Goal: Information Seeking & Learning: Learn about a topic

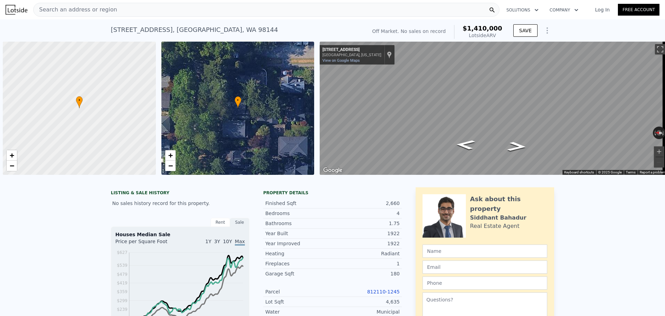
scroll to position [0, 3]
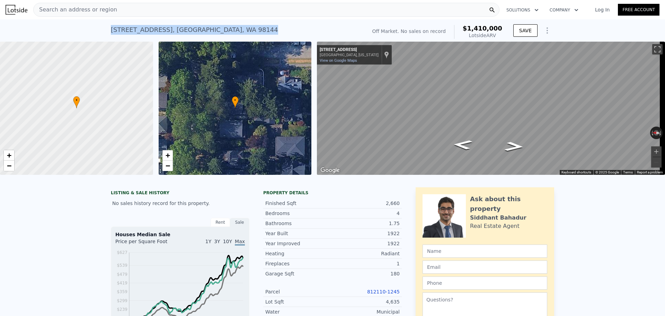
drag, startPoint x: 107, startPoint y: 31, endPoint x: 196, endPoint y: 29, distance: 88.4
click at [214, 29] on div "[STREET_ADDRESS] No sales on record (~ARV $1.410m ) Off Market. No sales on rec…" at bounding box center [332, 30] width 665 height 22
copy div "[STREET_ADDRESS]"
click at [259, 26] on div "[STREET_ADDRESS] No sales on record (~ARV $1.410m )" at bounding box center [237, 31] width 253 height 19
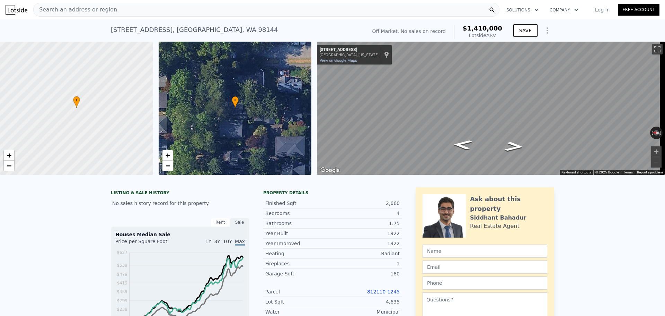
click at [96, 10] on span "Search an address or region" at bounding box center [76, 10] width 84 height 8
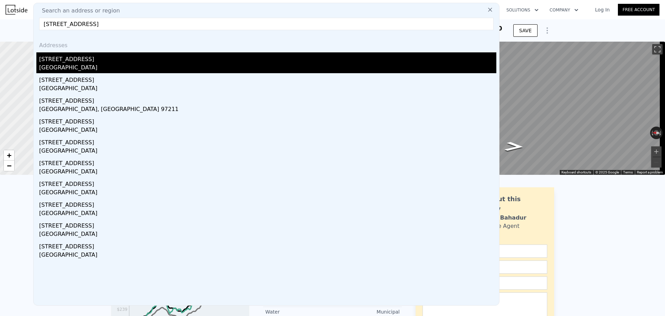
type input "5234 19TH AVE SW"
click at [93, 63] on div "5234 19th Ave SW" at bounding box center [268, 57] width 458 height 11
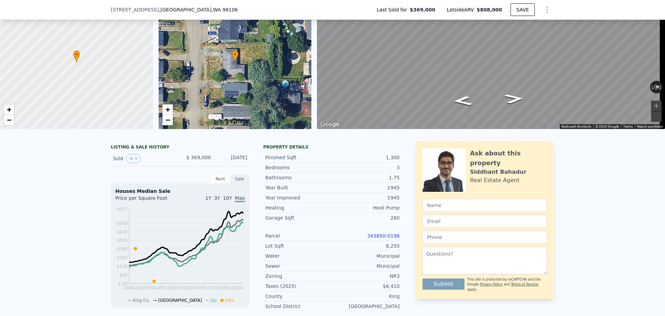
scroll to position [32, 0]
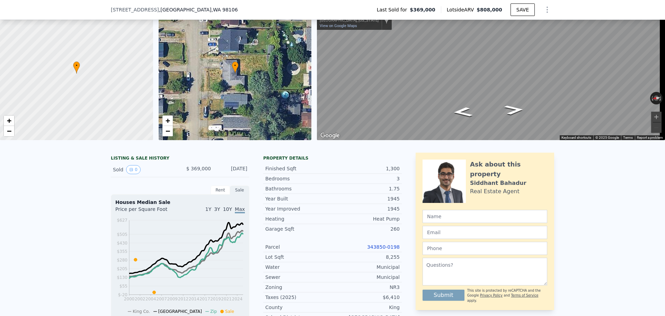
click at [385, 250] on link "343850-0198" at bounding box center [383, 247] width 33 height 6
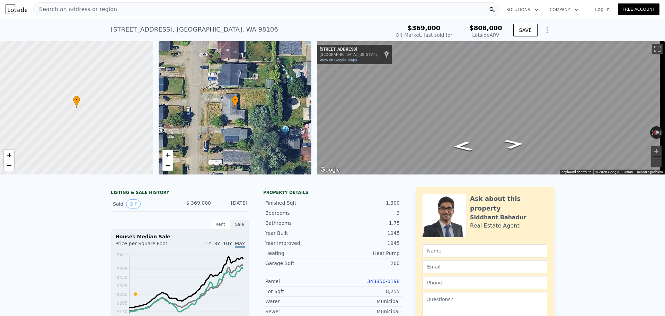
scroll to position [0, 0]
click at [110, 9] on div "Search an address or region" at bounding box center [266, 10] width 467 height 14
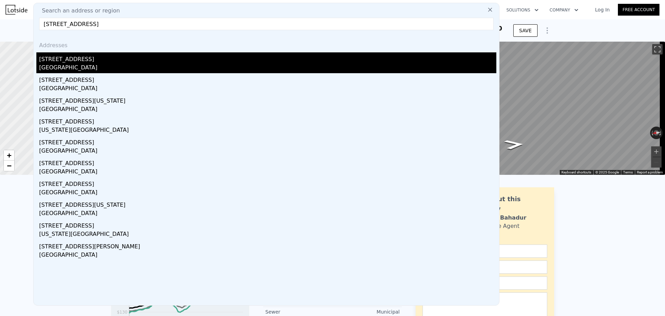
type input "10549 EVANSTON AVE N"
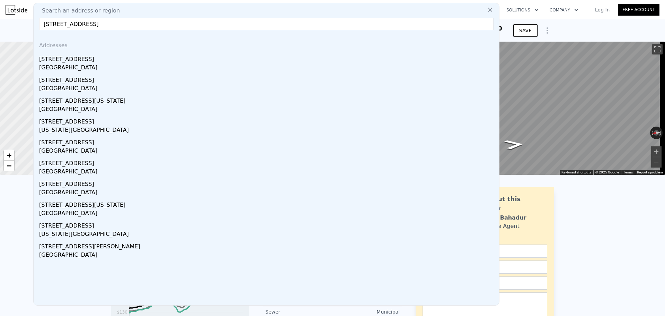
click at [96, 61] on div "10549 Evanston Ave N" at bounding box center [268, 57] width 458 height 11
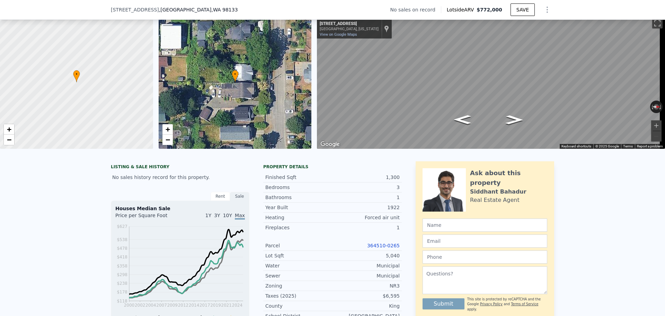
scroll to position [67, 0]
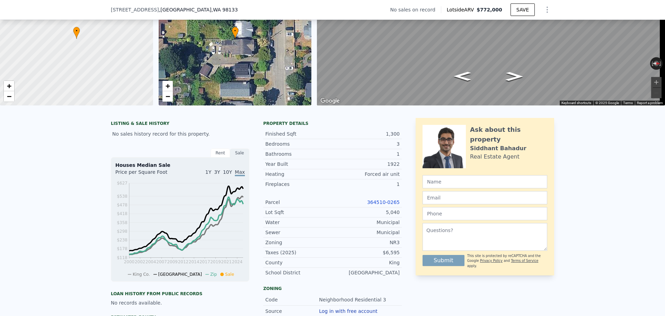
click at [384, 206] on div "364510-0265" at bounding box center [366, 202] width 67 height 7
click at [383, 205] on link "364510-0265" at bounding box center [383, 202] width 33 height 6
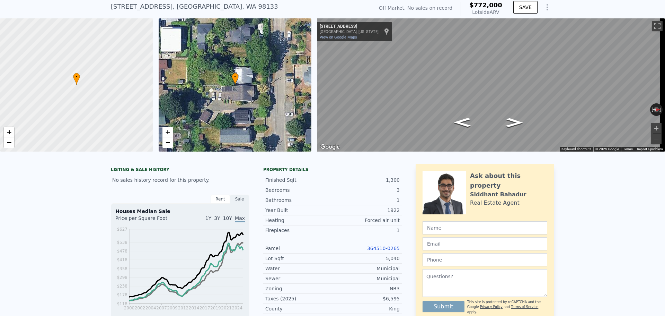
scroll to position [2, 0]
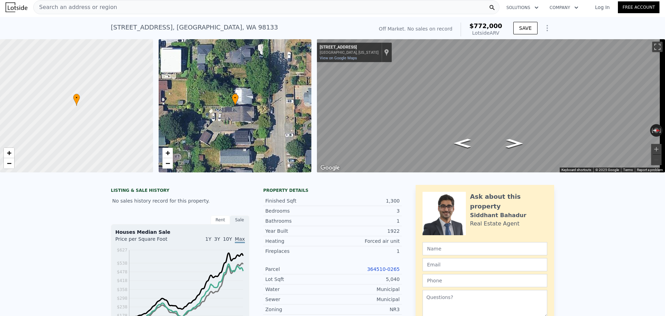
click at [132, 7] on div "Search an address or region" at bounding box center [266, 7] width 467 height 14
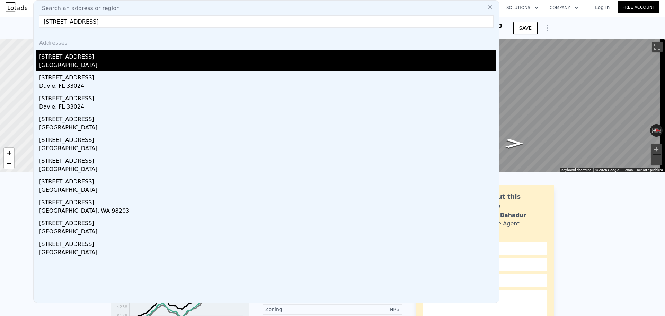
type input "328 NW 75TH ST"
click at [114, 59] on div "328 NW 75th St" at bounding box center [268, 55] width 458 height 11
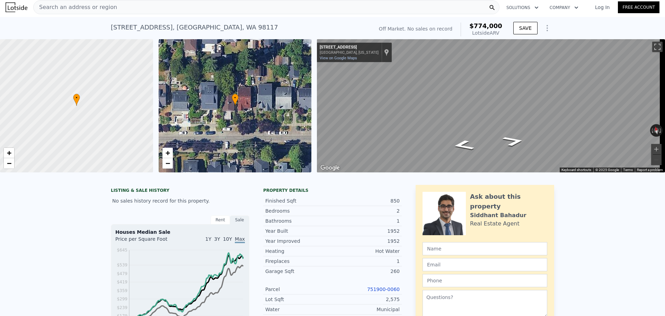
click at [168, 12] on div "Search an address or region" at bounding box center [266, 7] width 467 height 14
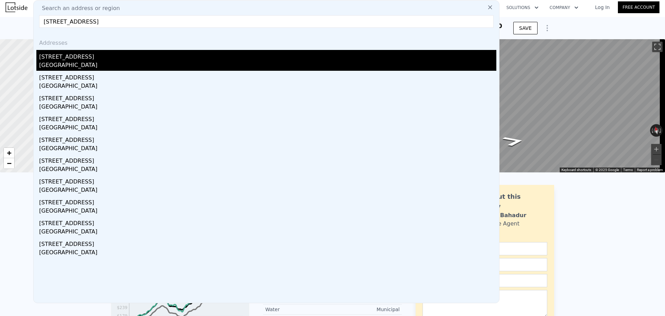
type input "1907 N 143rd St, Seattle, WA 98133"
click at [122, 59] on div "1764 N 143rd St" at bounding box center [268, 55] width 458 height 11
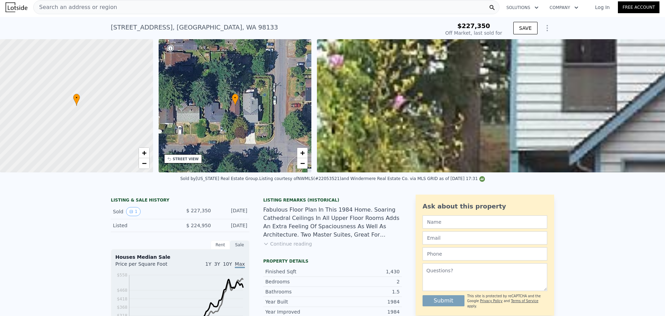
click at [103, 5] on span "Search an address or region" at bounding box center [76, 7] width 84 height 8
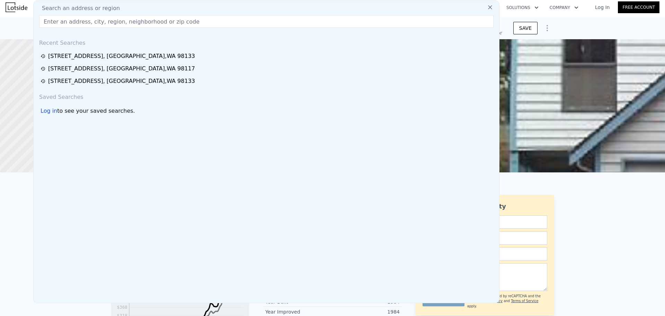
type input "1907 N 143rd St, Seattle, WA 98133"
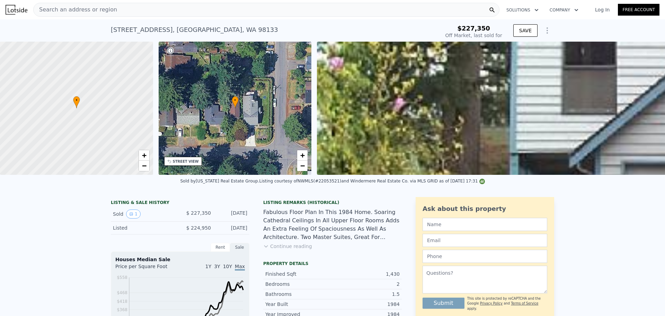
type input "$ 689,000"
type input "$ 394,602"
click at [141, 12] on div "Search an address or region" at bounding box center [266, 10] width 467 height 14
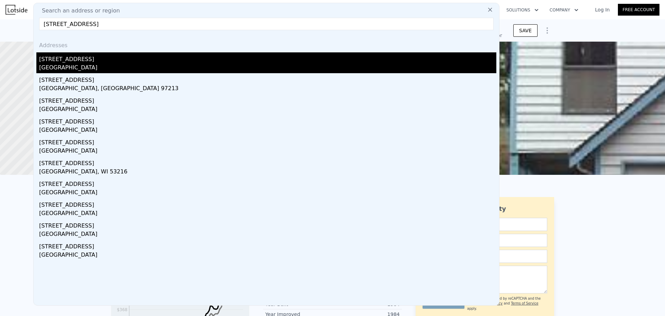
type input "3615 47TH AVE SW"
click at [94, 58] on div "3615 47th Ave SW" at bounding box center [268, 57] width 458 height 11
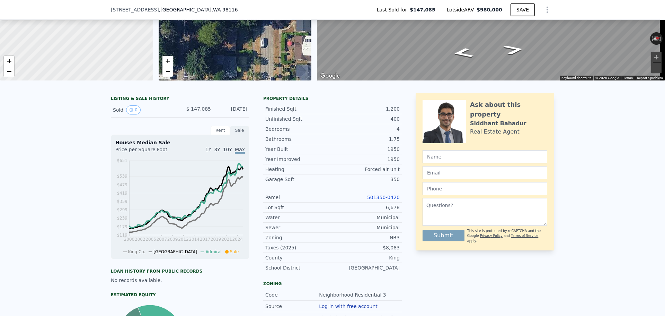
scroll to position [102, 0]
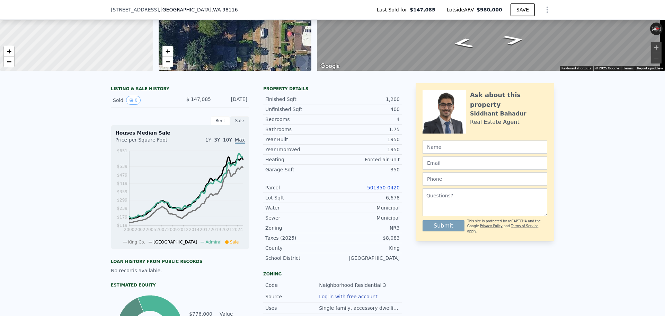
click at [384, 190] on link "501350-0420" at bounding box center [383, 188] width 33 height 6
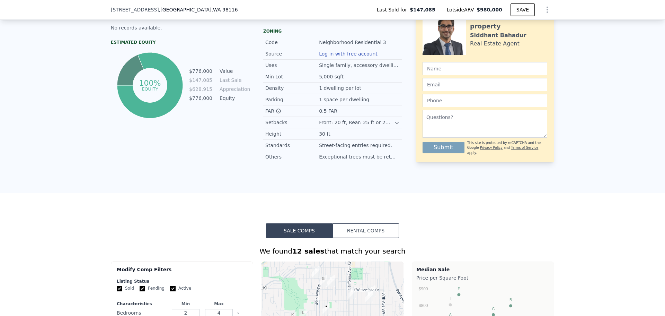
scroll to position [552, 0]
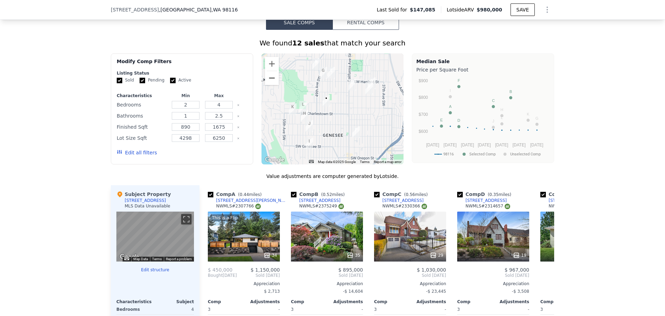
click at [268, 85] on button "Zoom out" at bounding box center [272, 78] width 14 height 14
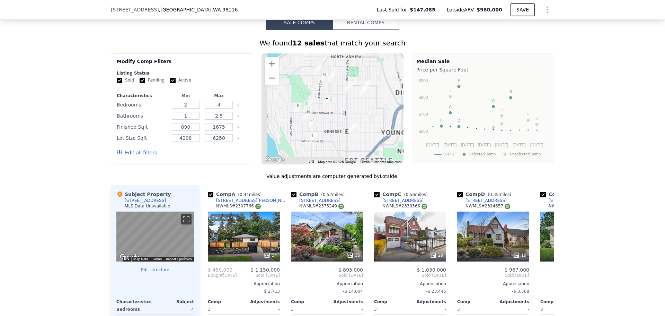
click at [268, 85] on button "Zoom out" at bounding box center [272, 78] width 14 height 14
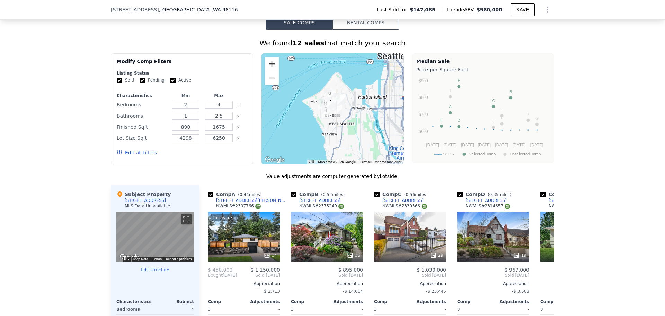
click at [270, 70] on button "Zoom in" at bounding box center [272, 64] width 14 height 14
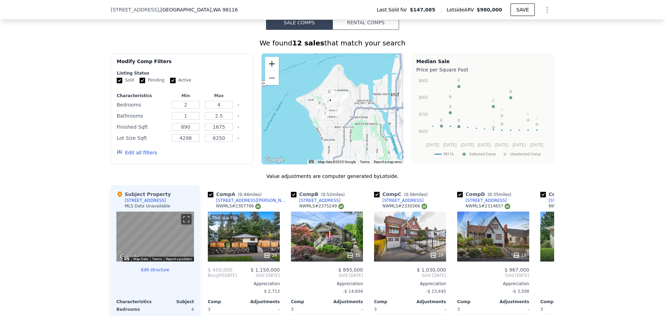
click at [270, 70] on button "Zoom in" at bounding box center [272, 64] width 14 height 14
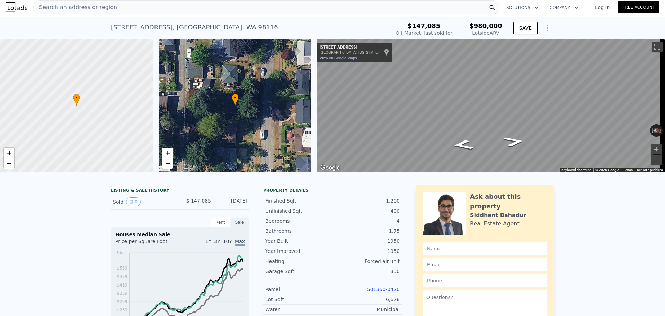
scroll to position [0, 0]
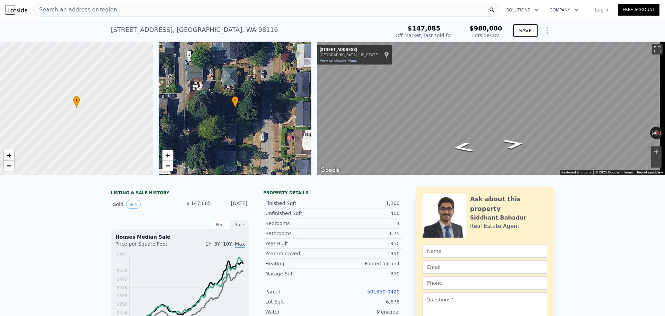
click at [171, 7] on div "Search an address or region" at bounding box center [266, 10] width 467 height 14
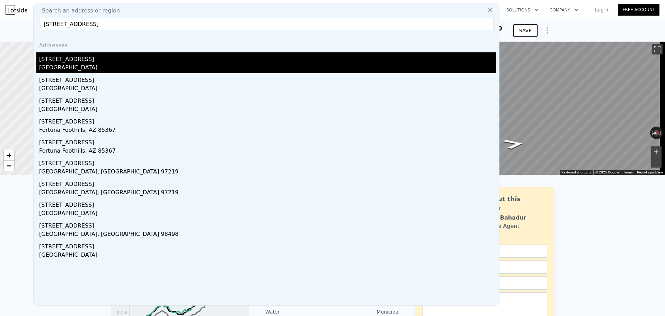
type input "11224 35th Ave SW"
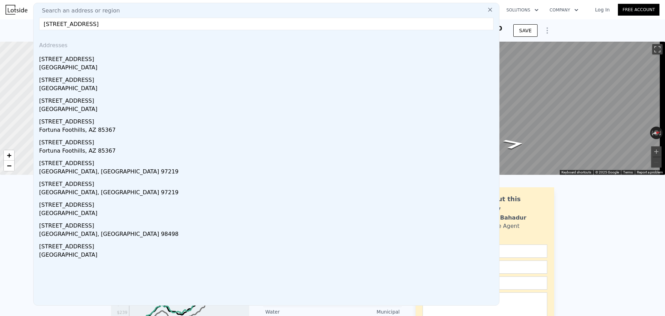
click at [97, 58] on div "11224 35th Ave SW" at bounding box center [268, 57] width 458 height 11
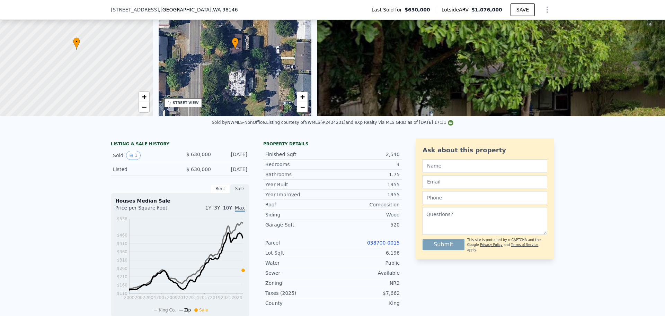
scroll to position [67, 0]
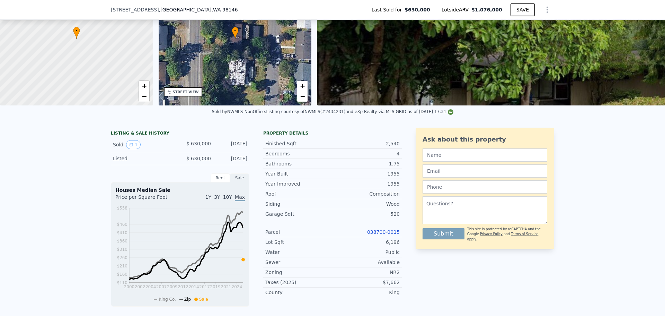
click at [378, 235] on link "038700-0015" at bounding box center [383, 232] width 33 height 6
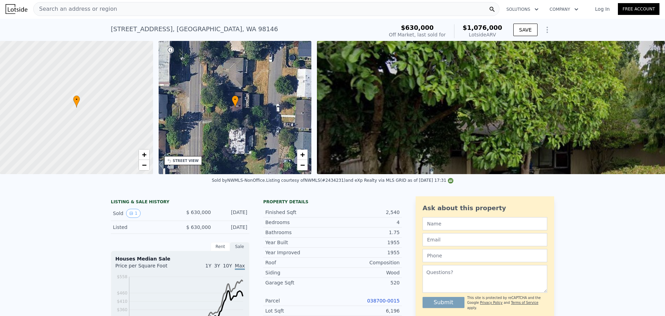
scroll to position [0, 0]
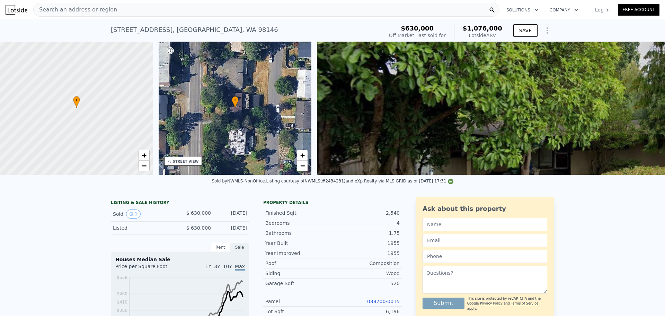
click at [94, 7] on span "Search an address or region" at bounding box center [76, 10] width 84 height 8
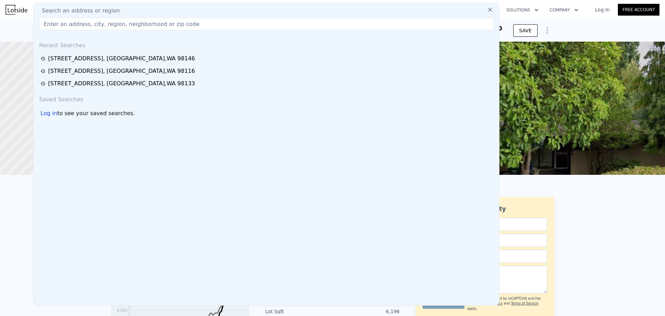
drag, startPoint x: 94, startPoint y: 7, endPoint x: 103, endPoint y: 26, distance: 20.8
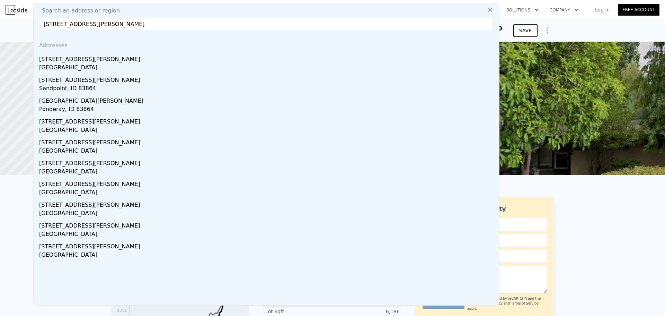
type input "2409 Boyer Ave E"
click at [112, 62] on div "2409 Boyer Ave E" at bounding box center [268, 57] width 458 height 11
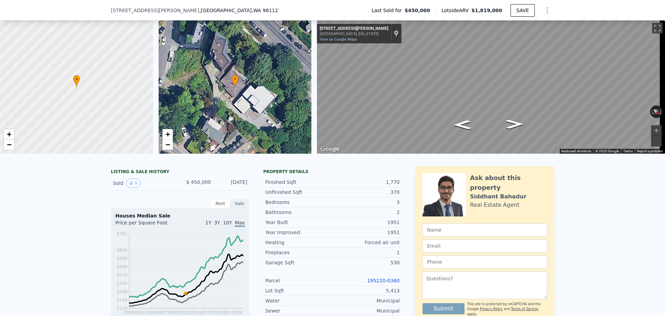
scroll to position [32, 0]
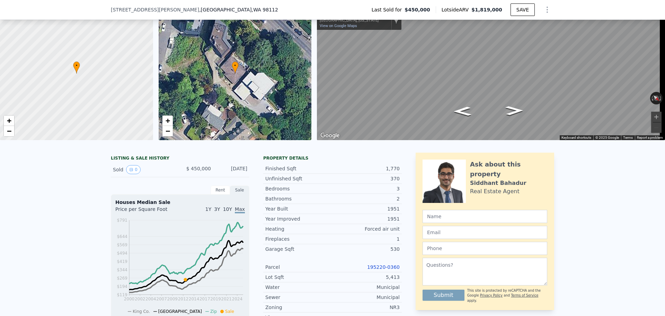
click at [385, 270] on link "195220-0360" at bounding box center [383, 267] width 33 height 6
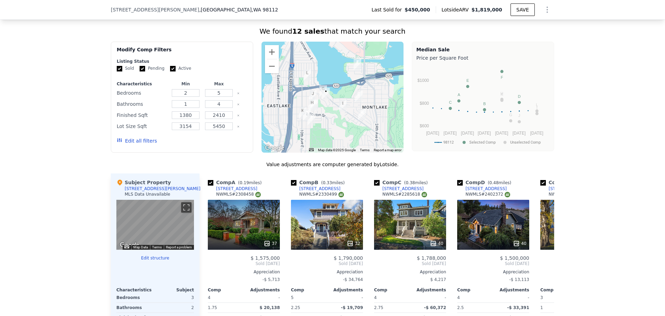
scroll to position [587, 0]
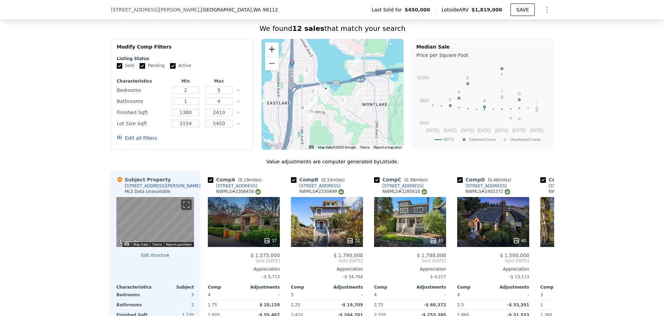
click at [272, 53] on button "Zoom in" at bounding box center [272, 49] width 14 height 14
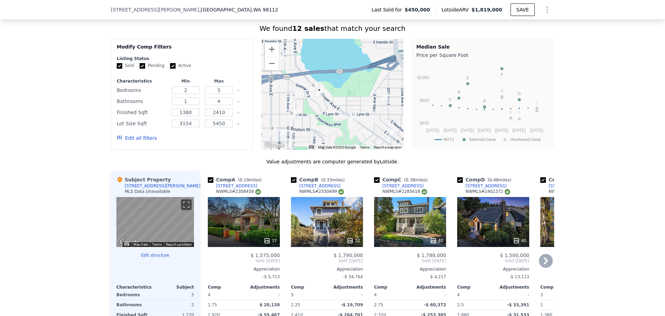
click at [545, 267] on icon at bounding box center [546, 261] width 14 height 14
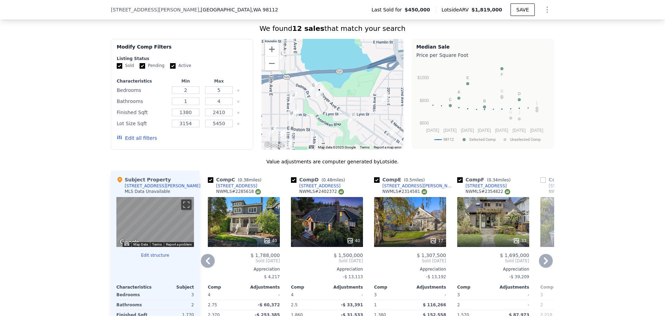
click at [545, 264] on icon at bounding box center [546, 260] width 4 height 7
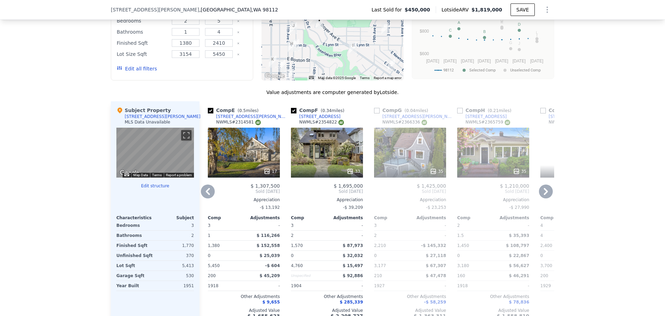
scroll to position [621, 0]
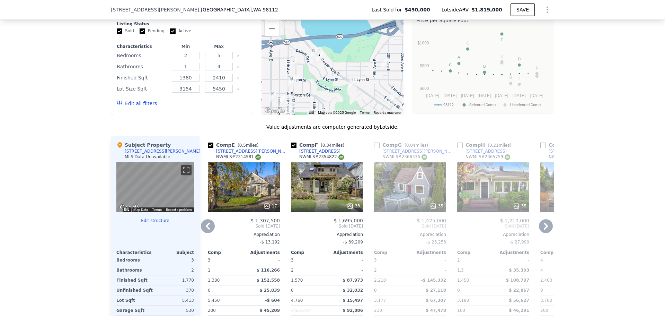
click at [540, 232] on icon at bounding box center [546, 226] width 14 height 14
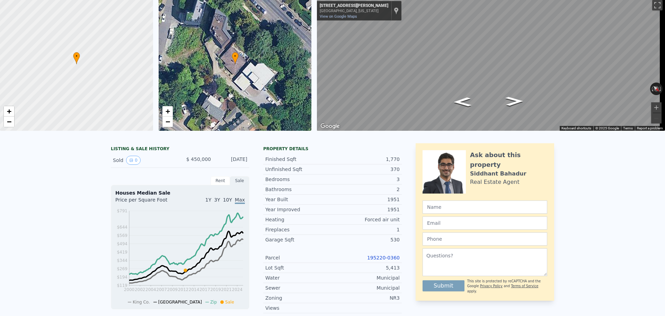
scroll to position [2, 0]
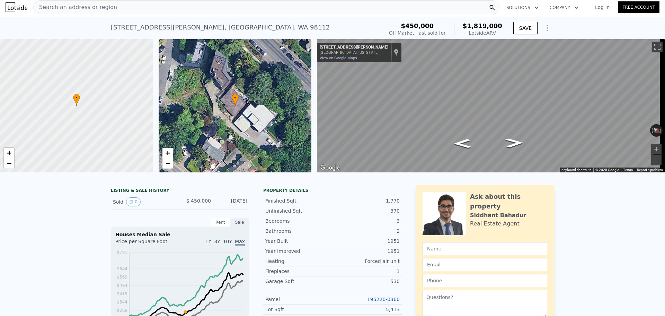
click at [137, 10] on div "Search an address or region" at bounding box center [266, 7] width 467 height 14
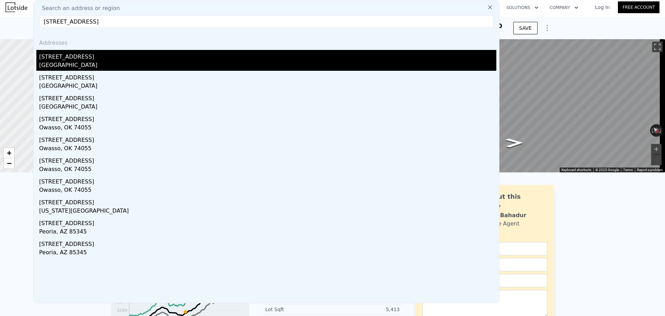
type input "1020 NE 95th St"
click at [112, 58] on div "1020 NE 95th St" at bounding box center [268, 55] width 458 height 11
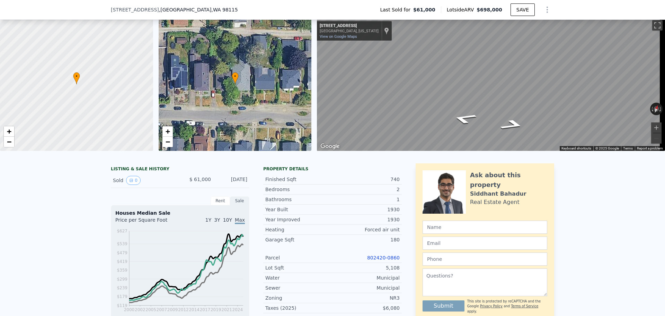
scroll to position [35, 0]
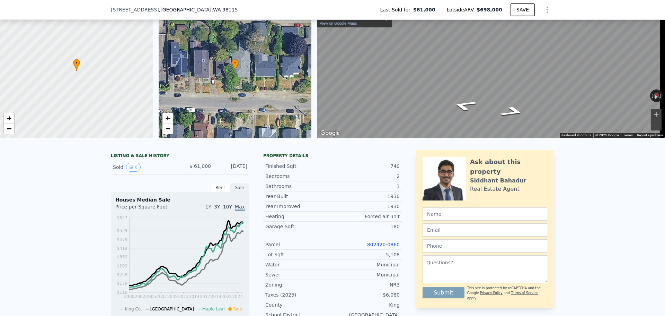
click at [386, 247] on link "802420-0860" at bounding box center [383, 245] width 33 height 6
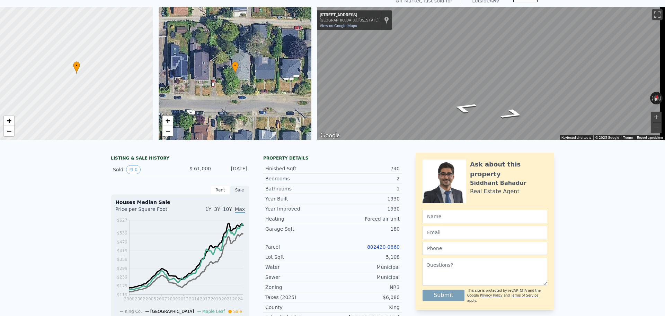
scroll to position [2, 0]
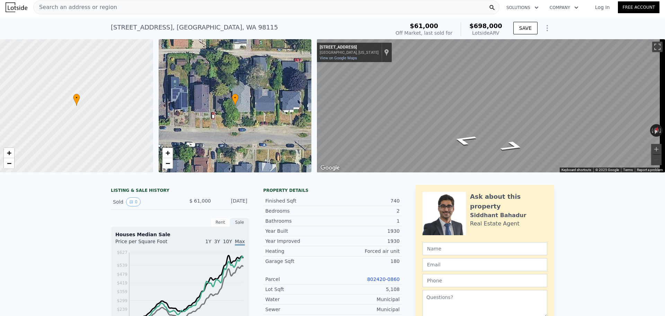
click at [100, 10] on span "Search an address or region" at bounding box center [76, 7] width 84 height 8
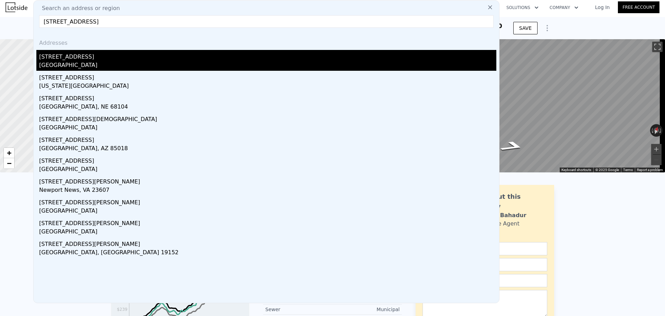
type input "3017 NE 50th St"
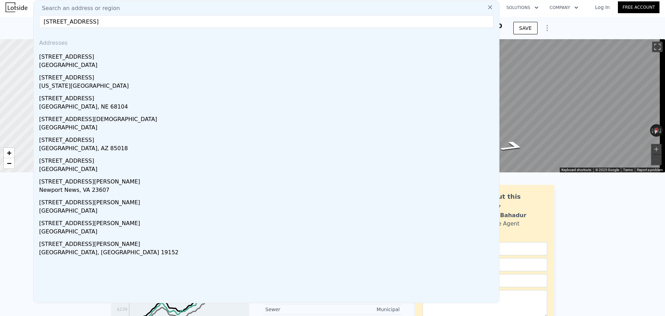
click at [101, 58] on div "3017 NE 50th St" at bounding box center [268, 55] width 458 height 11
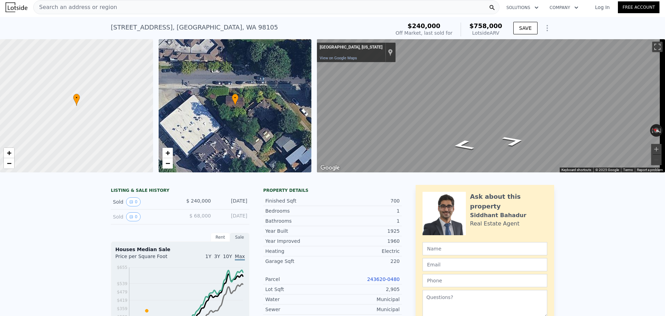
click at [378, 282] on link "243620-0480" at bounding box center [383, 279] width 33 height 6
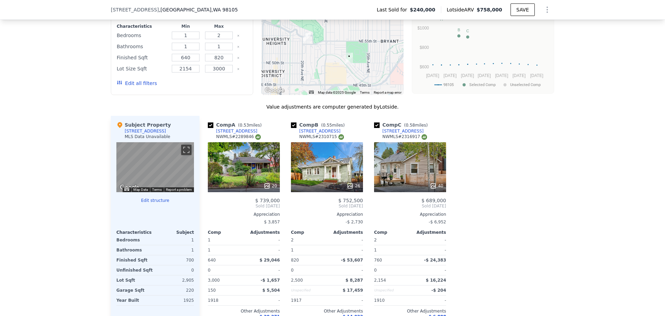
scroll to position [624, 0]
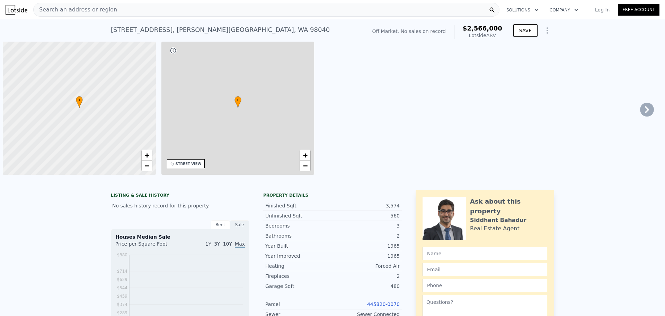
scroll to position [0, 3]
